Goal: Task Accomplishment & Management: Use online tool/utility

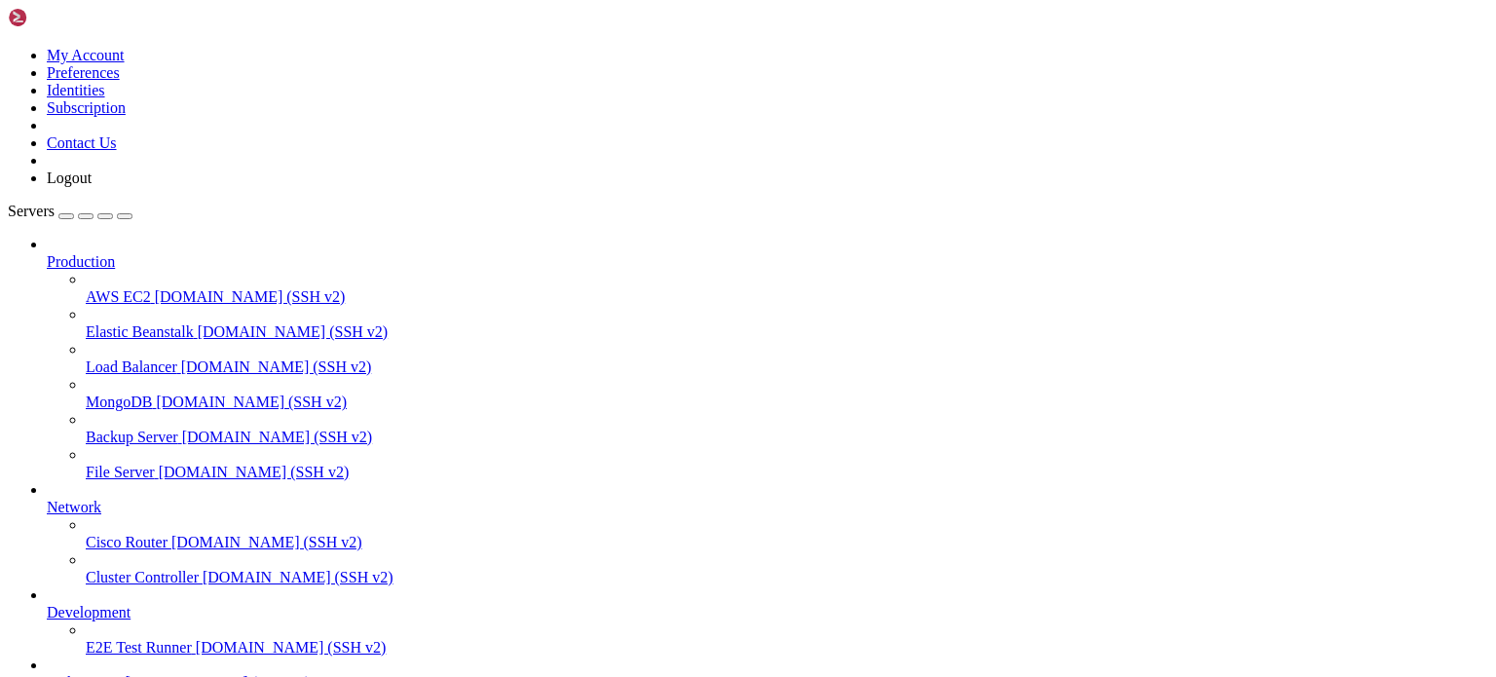
scroll to position [160, 0]
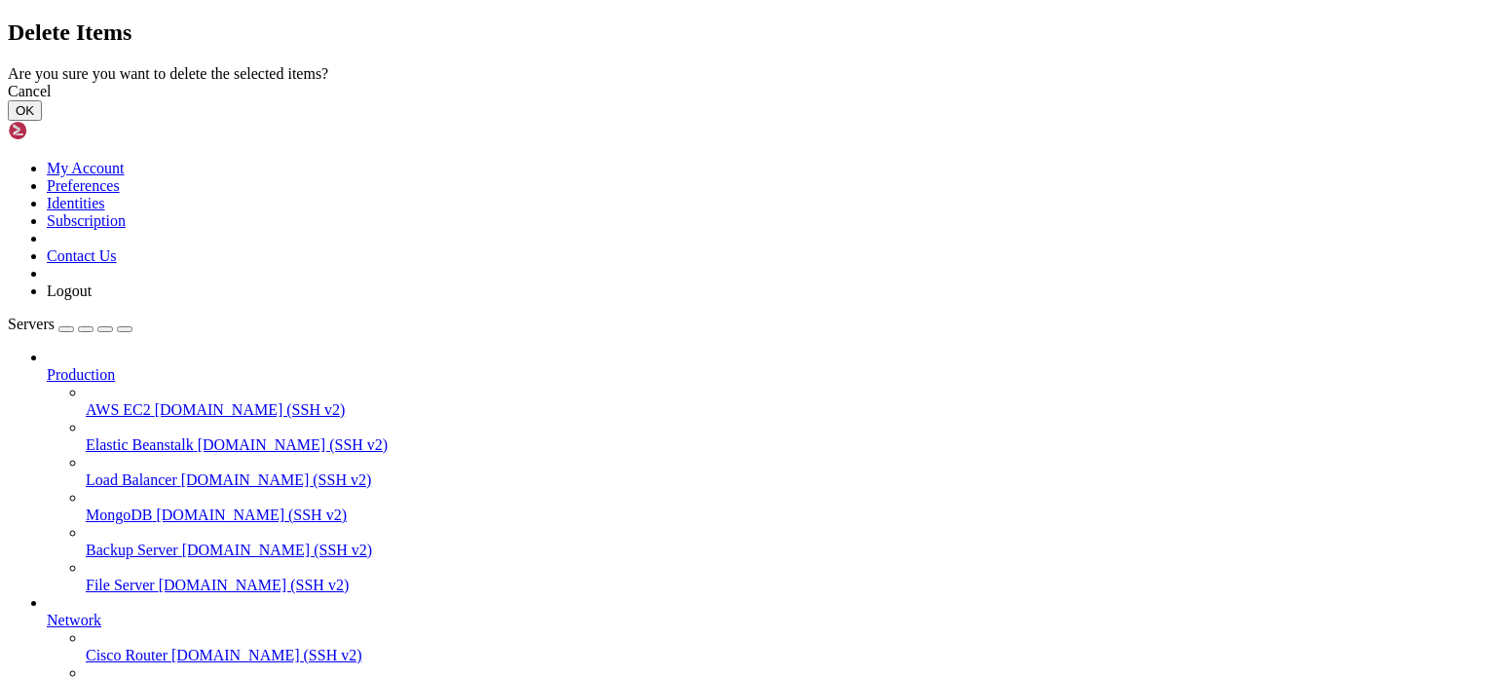
click at [42, 121] on button "OK" at bounding box center [25, 110] width 34 height 20
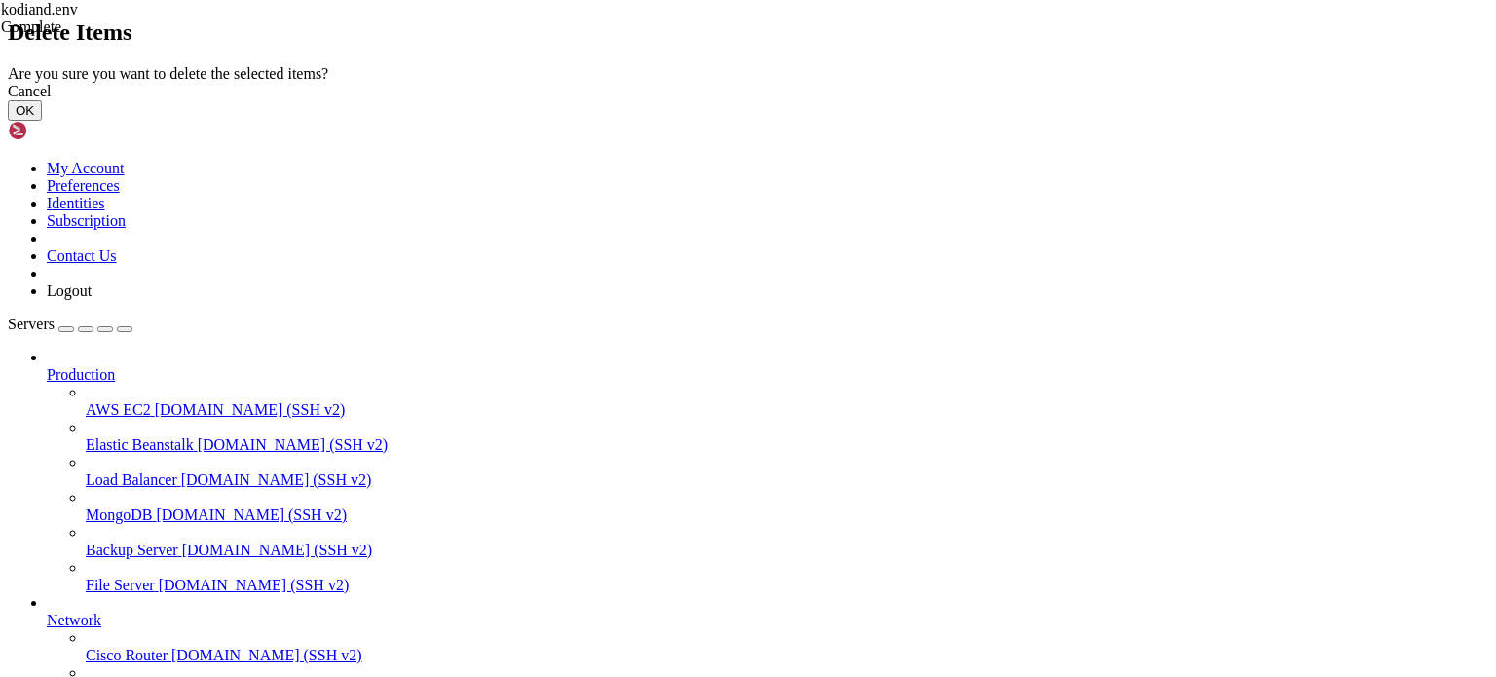
click at [42, 121] on button "OK" at bounding box center [25, 110] width 34 height 20
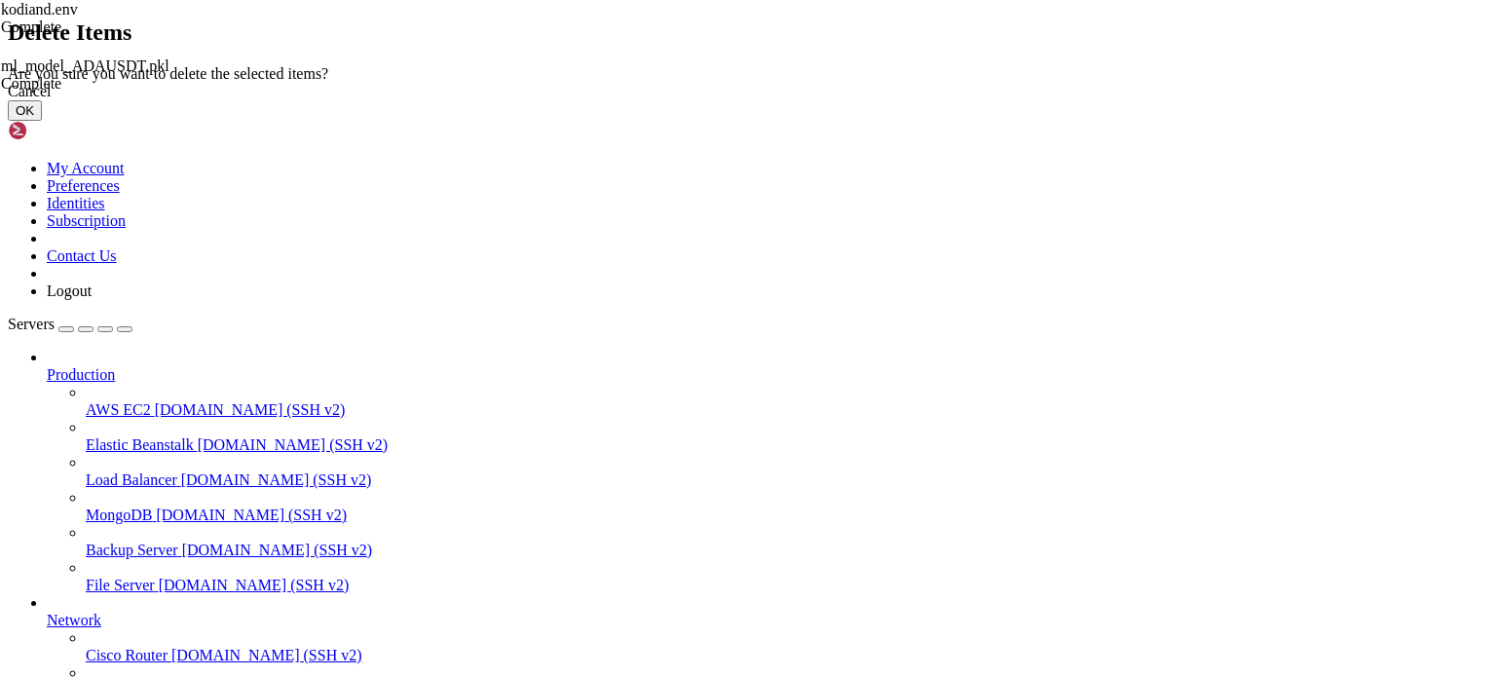
click at [42, 121] on button "OK" at bounding box center [25, 110] width 34 height 20
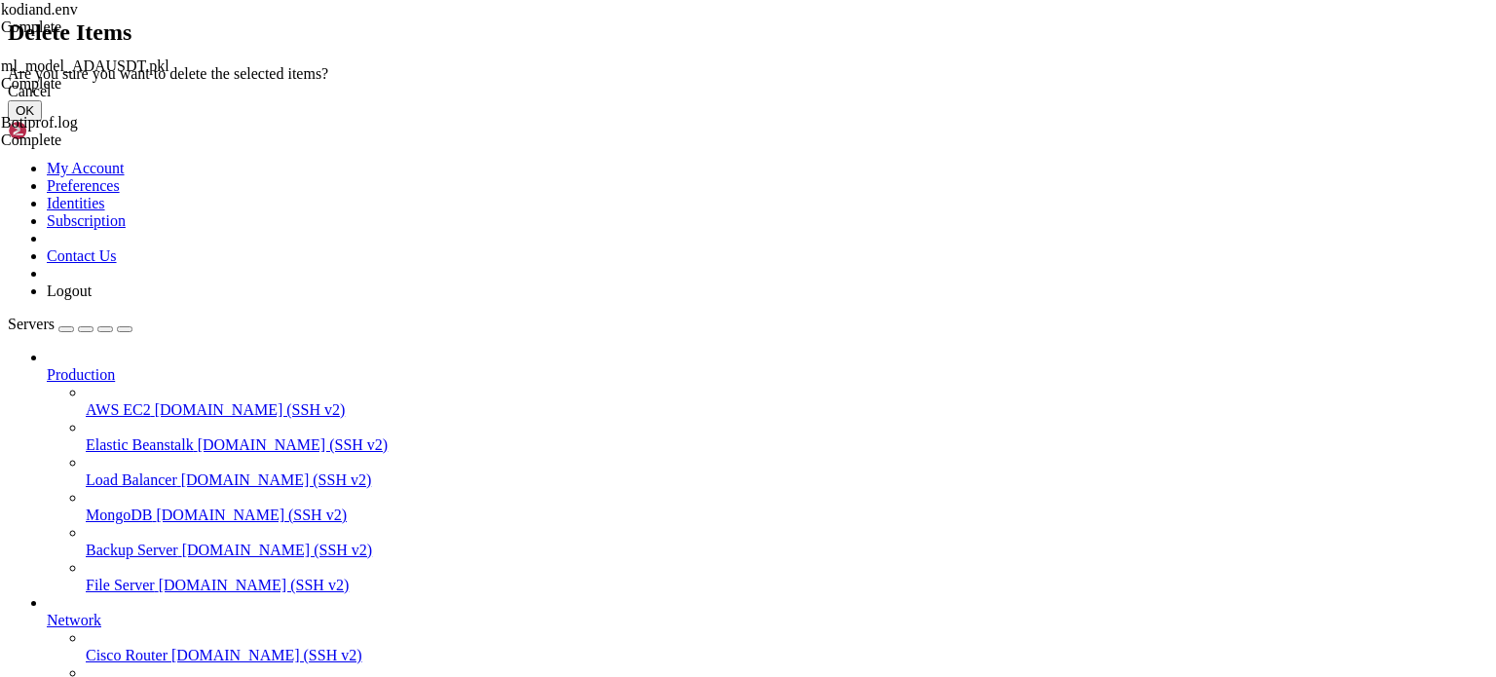
click at [42, 121] on button "OK" at bounding box center [25, 110] width 34 height 20
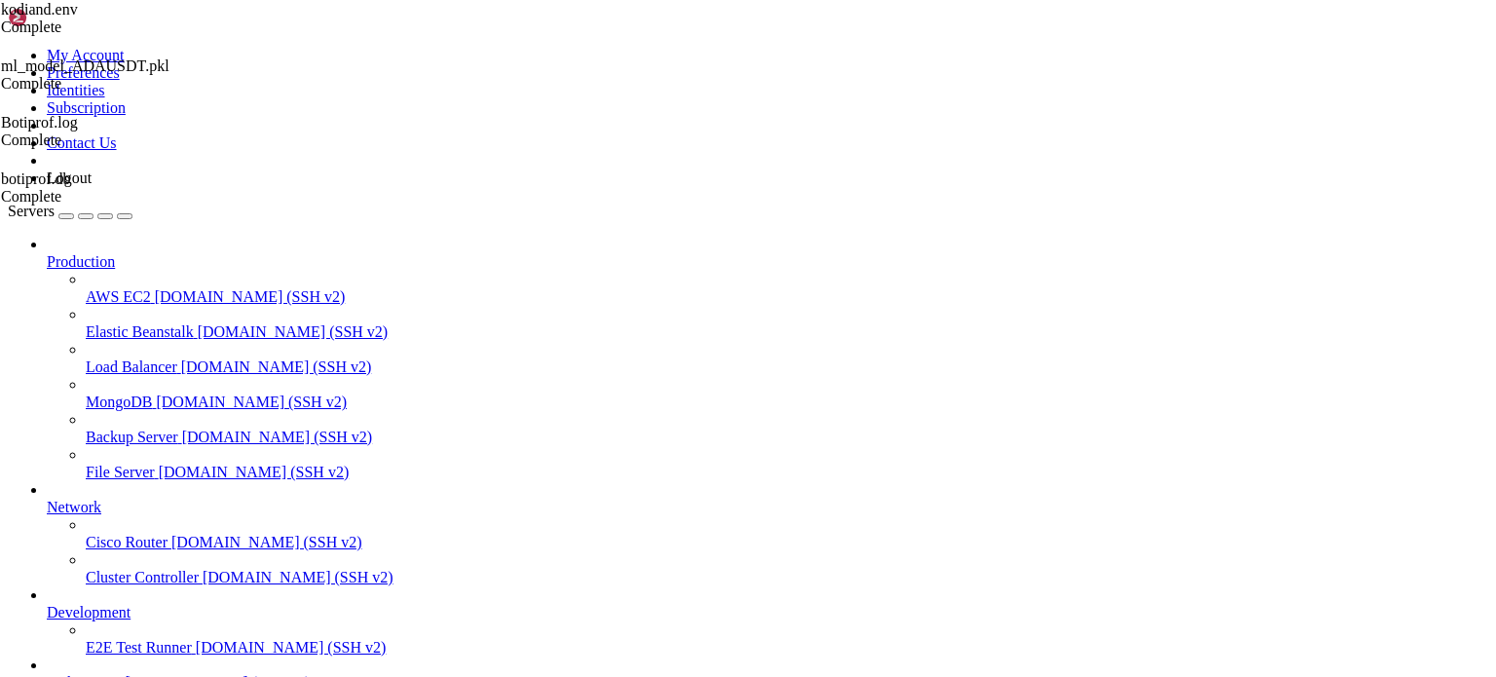
type input "/root/BOTI2"
